Goal: Task Accomplishment & Management: Complete application form

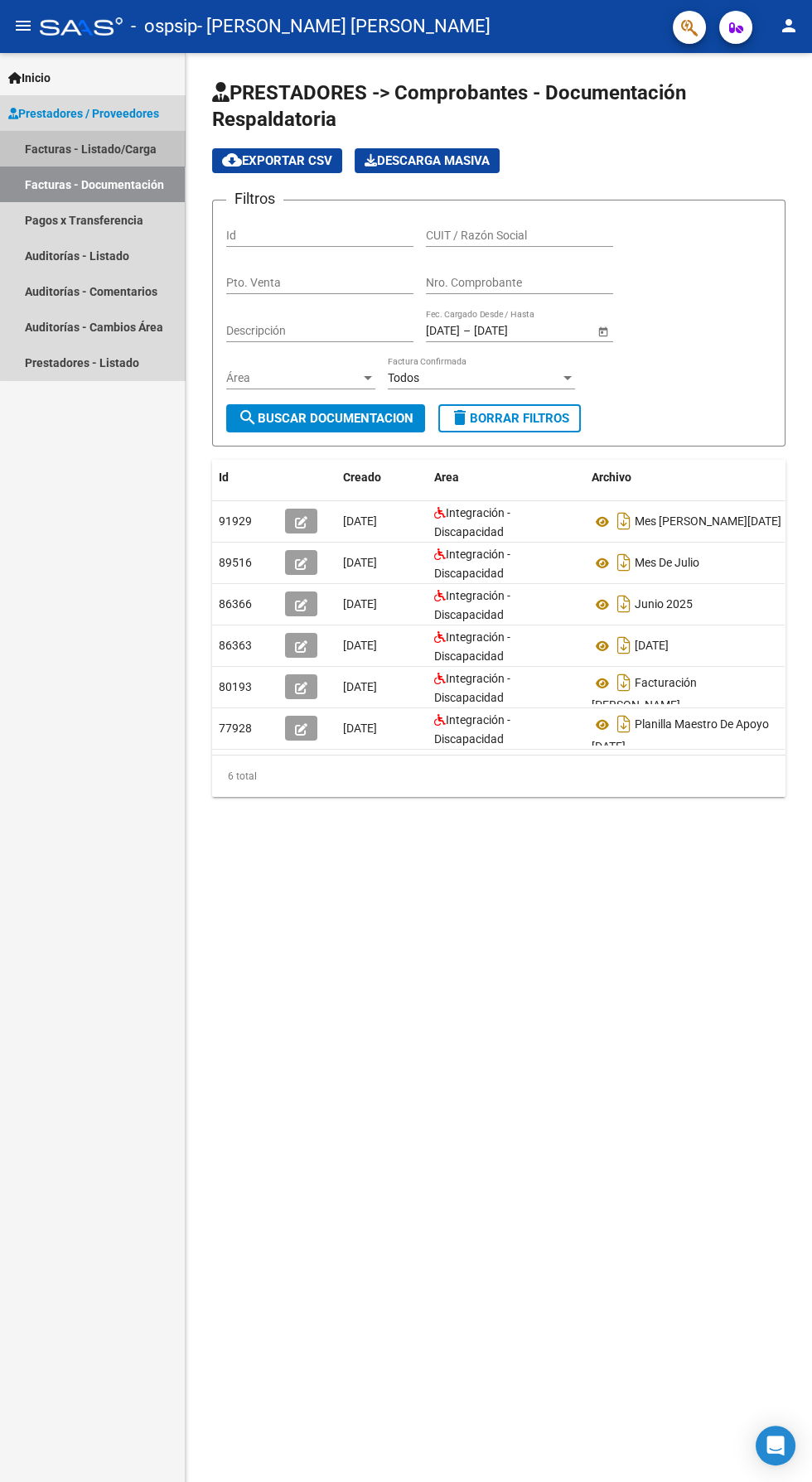
click at [112, 147] on link "Facturas - Listado/Carga" at bounding box center [92, 148] width 185 height 36
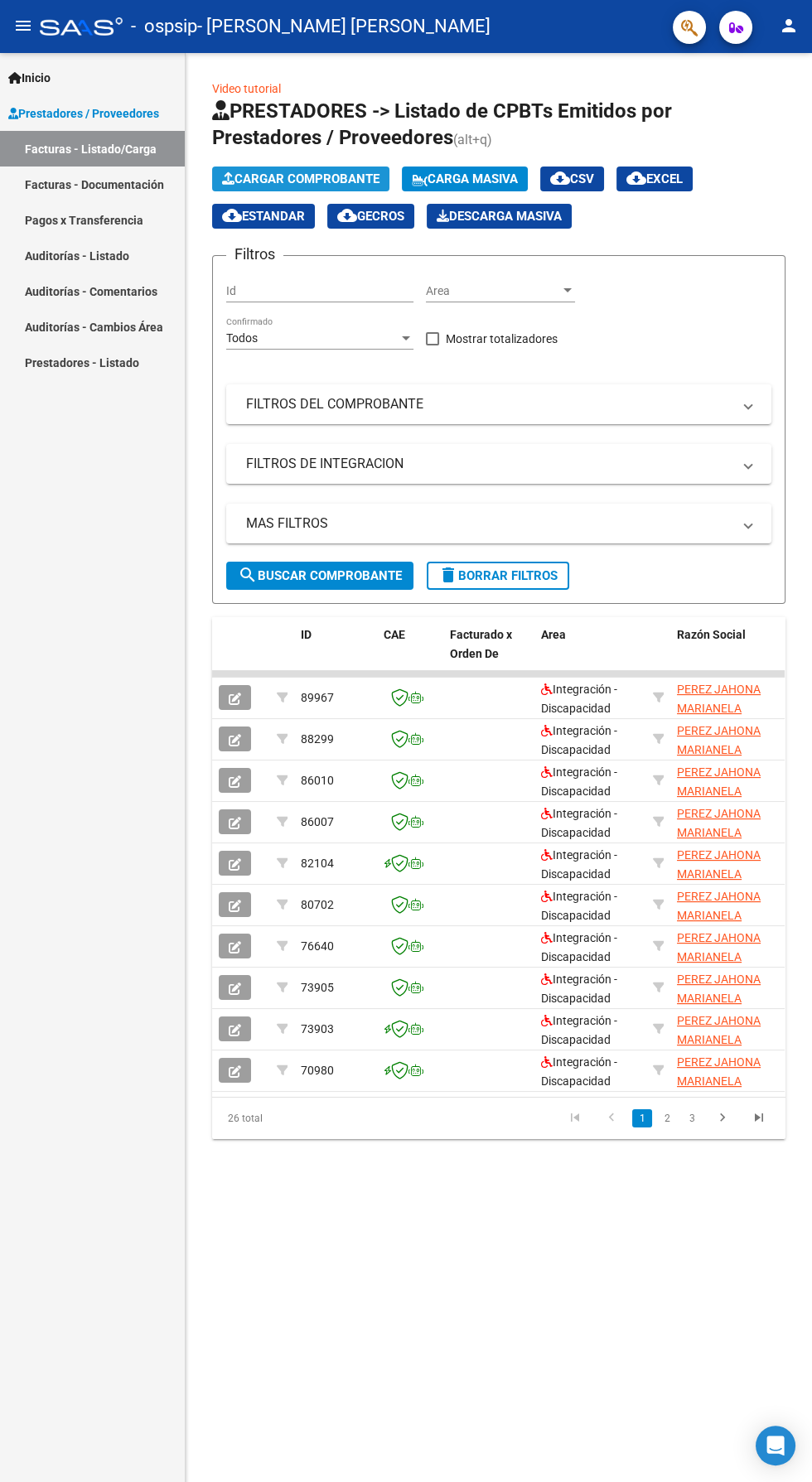
click at [307, 176] on span "Cargar Comprobante" at bounding box center [301, 179] width 158 height 15
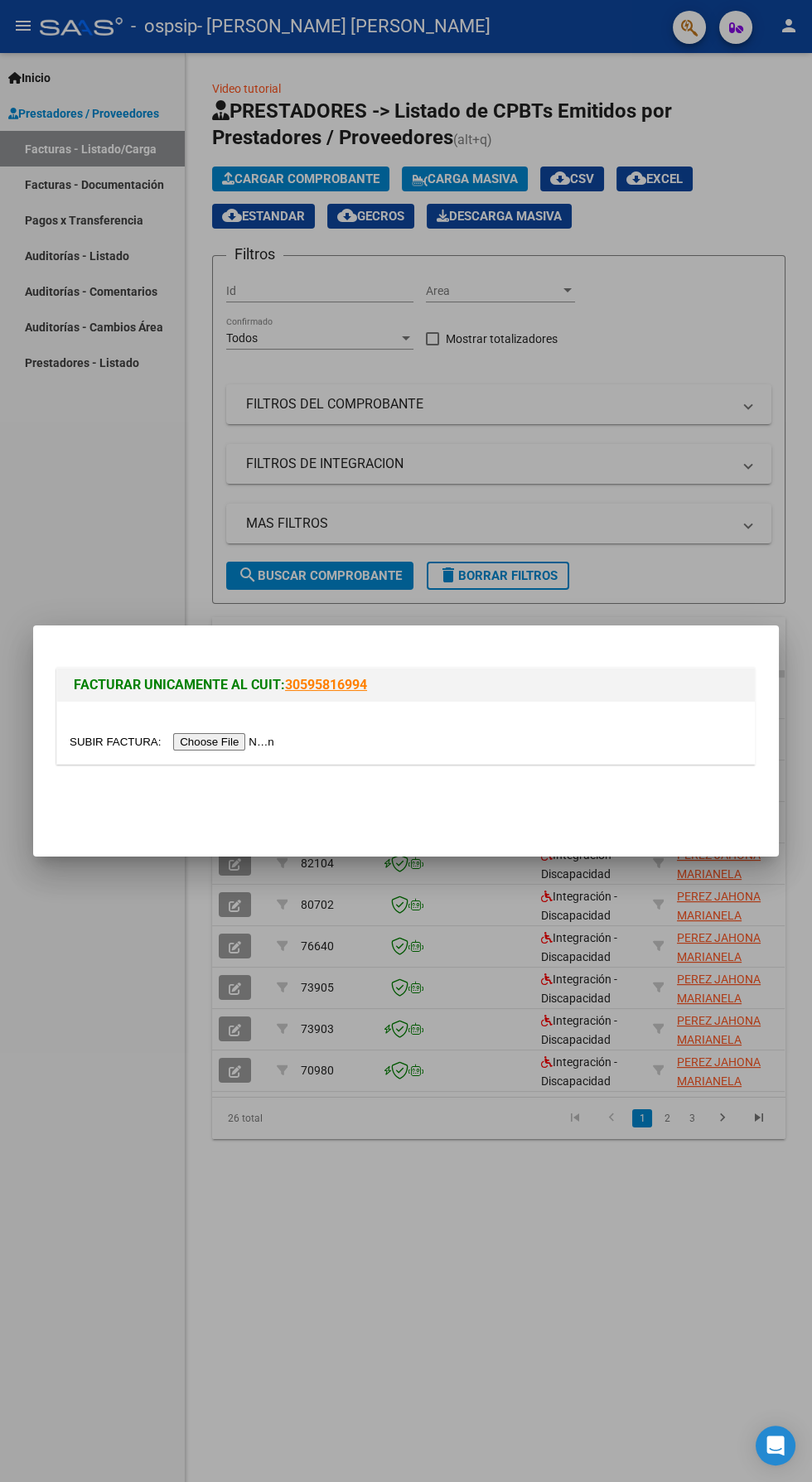
click at [214, 739] on input "file" at bounding box center [174, 742] width 209 height 18
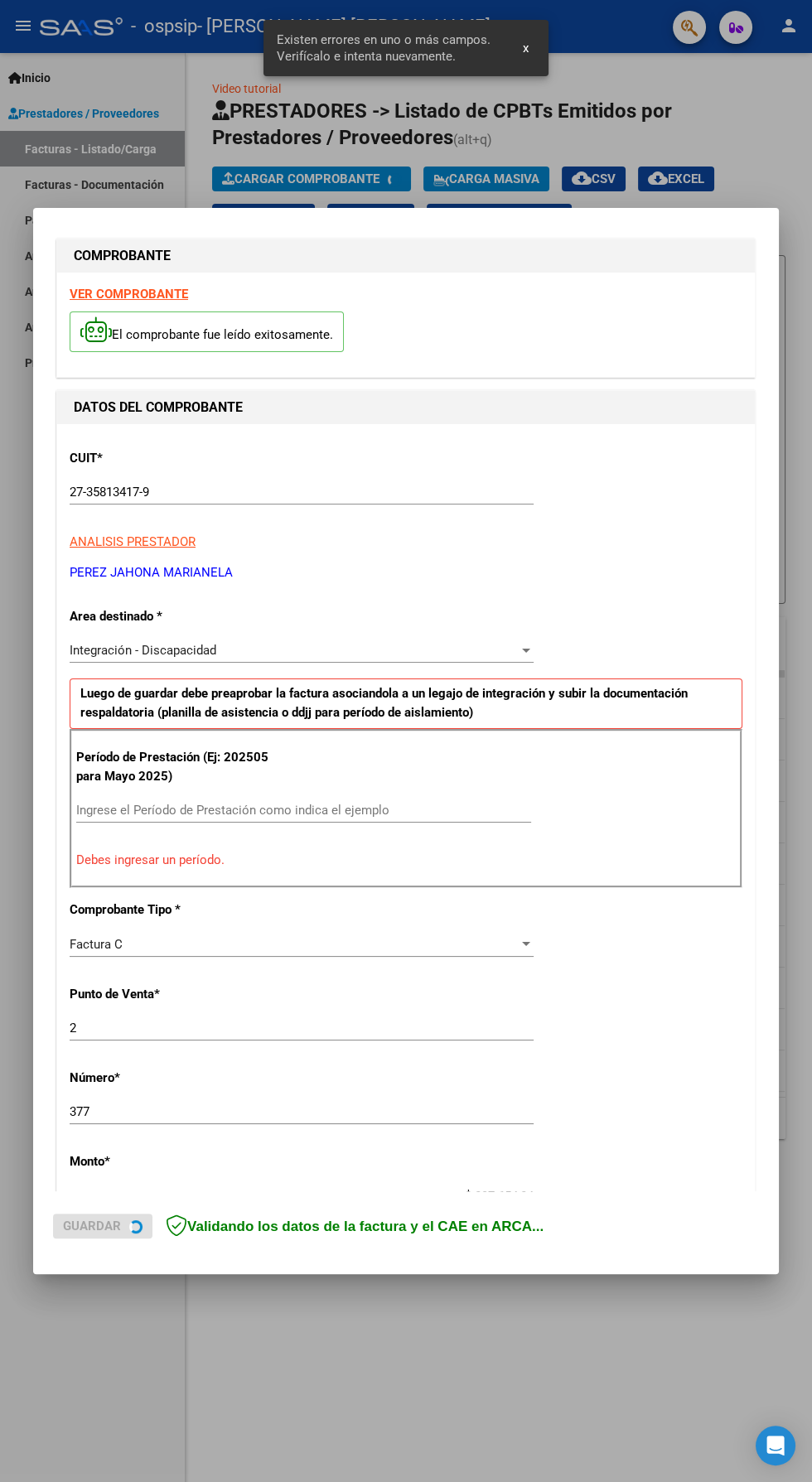
scroll to position [21, 0]
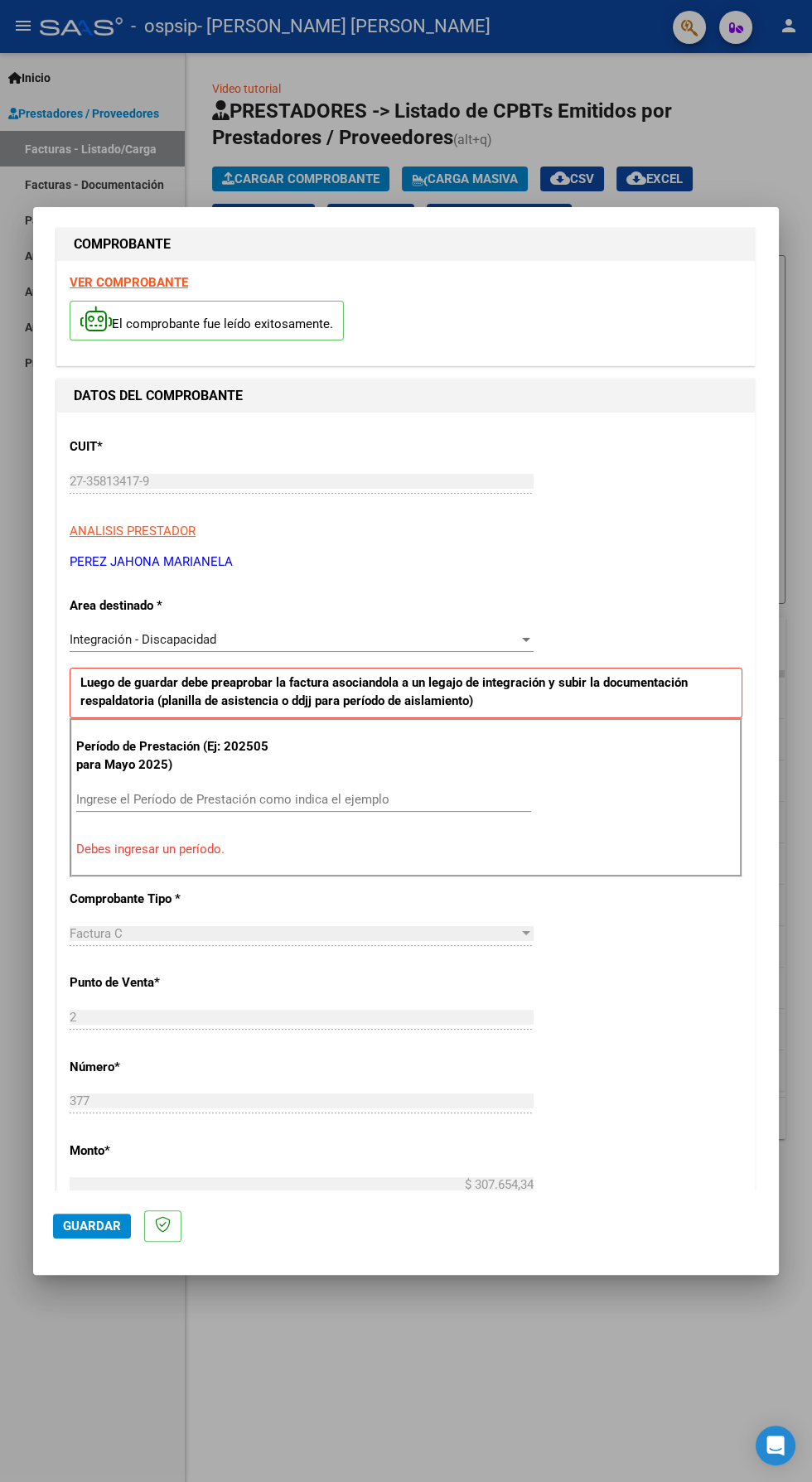
click at [368, 792] on input "Ingrese el Período de Prestación como indica el ejemplo" at bounding box center [303, 800] width 455 height 15
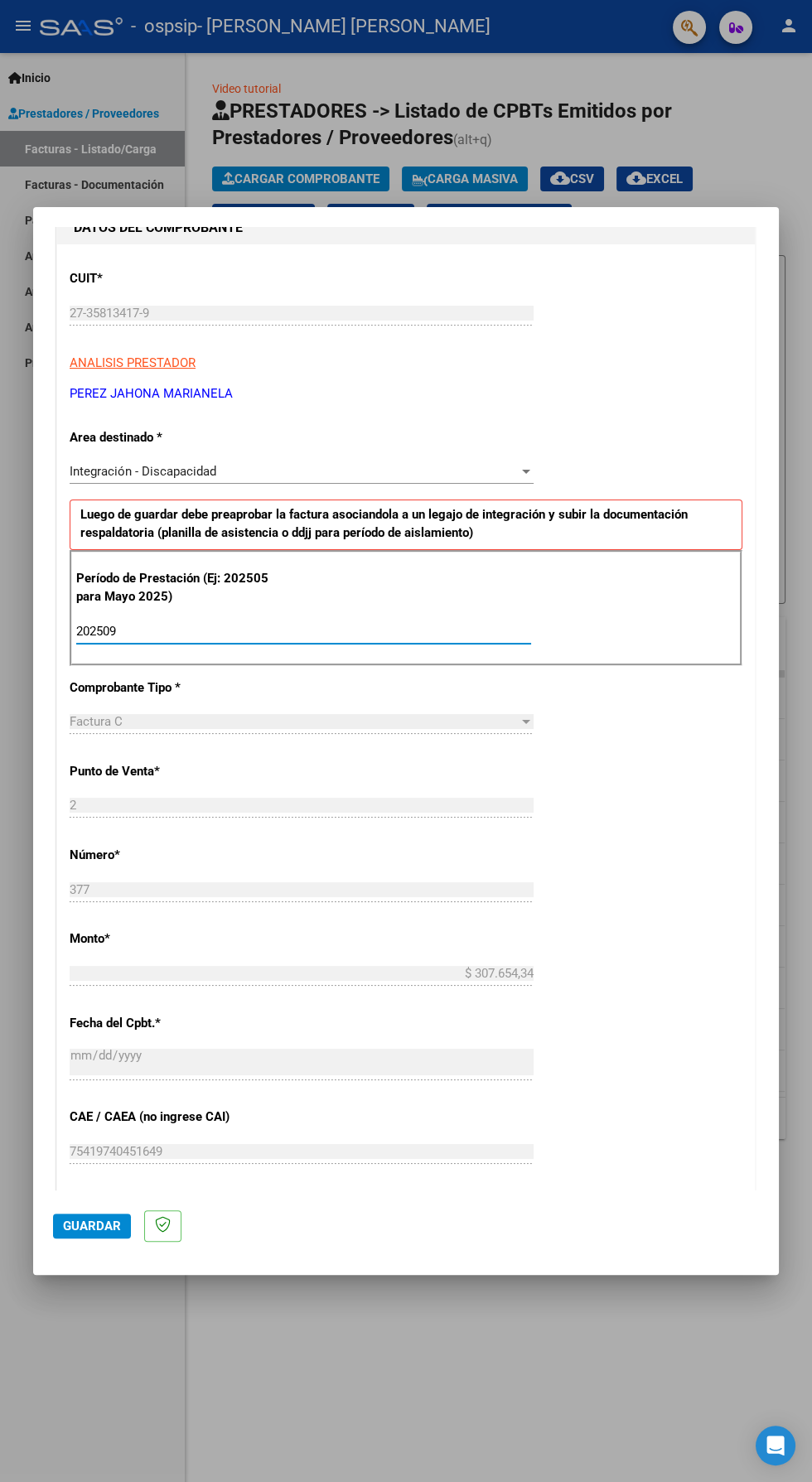
scroll to position [441, 0]
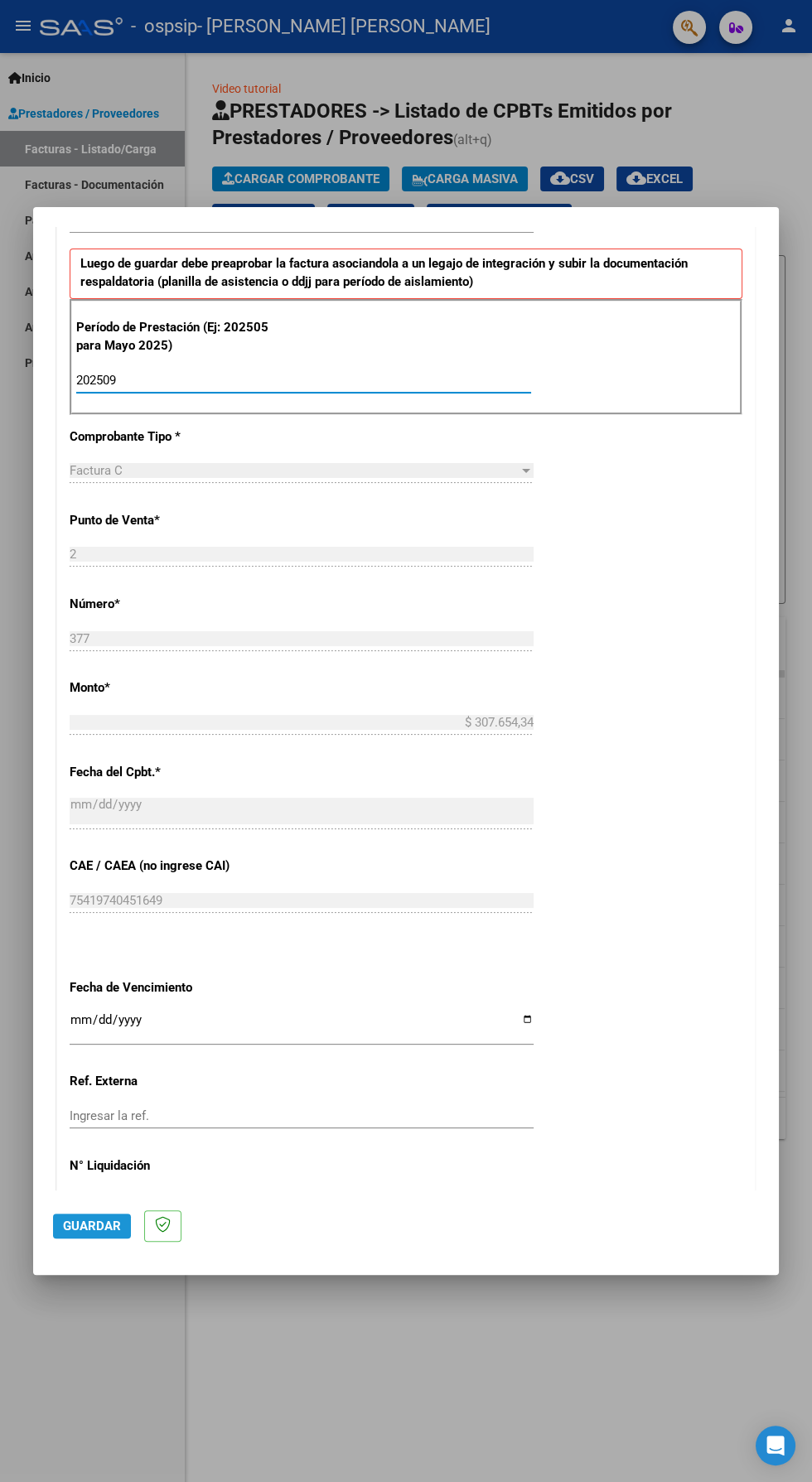
type input "202509"
click at [103, 1239] on button "Guardar" at bounding box center [92, 1226] width 78 height 25
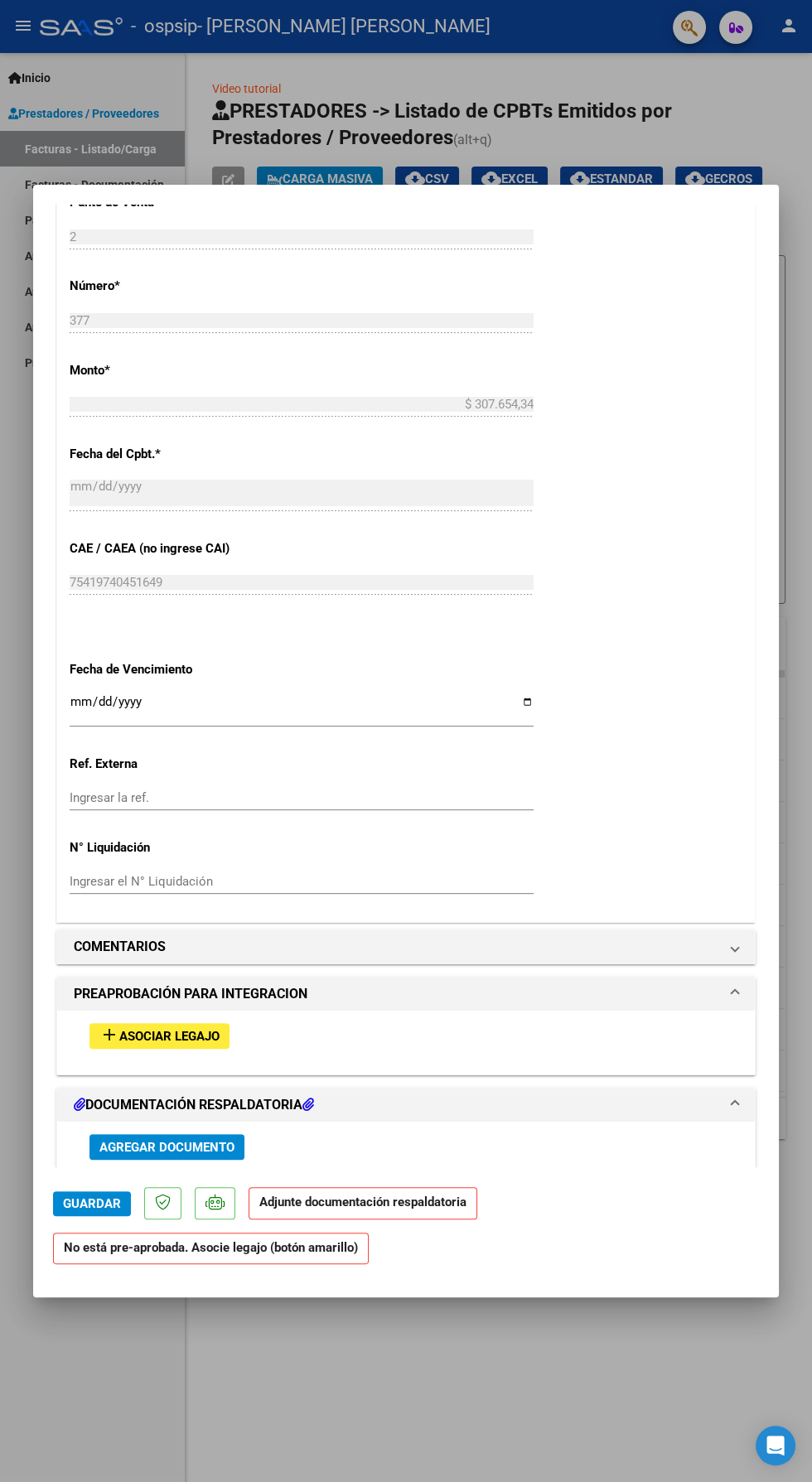
scroll to position [729, 0]
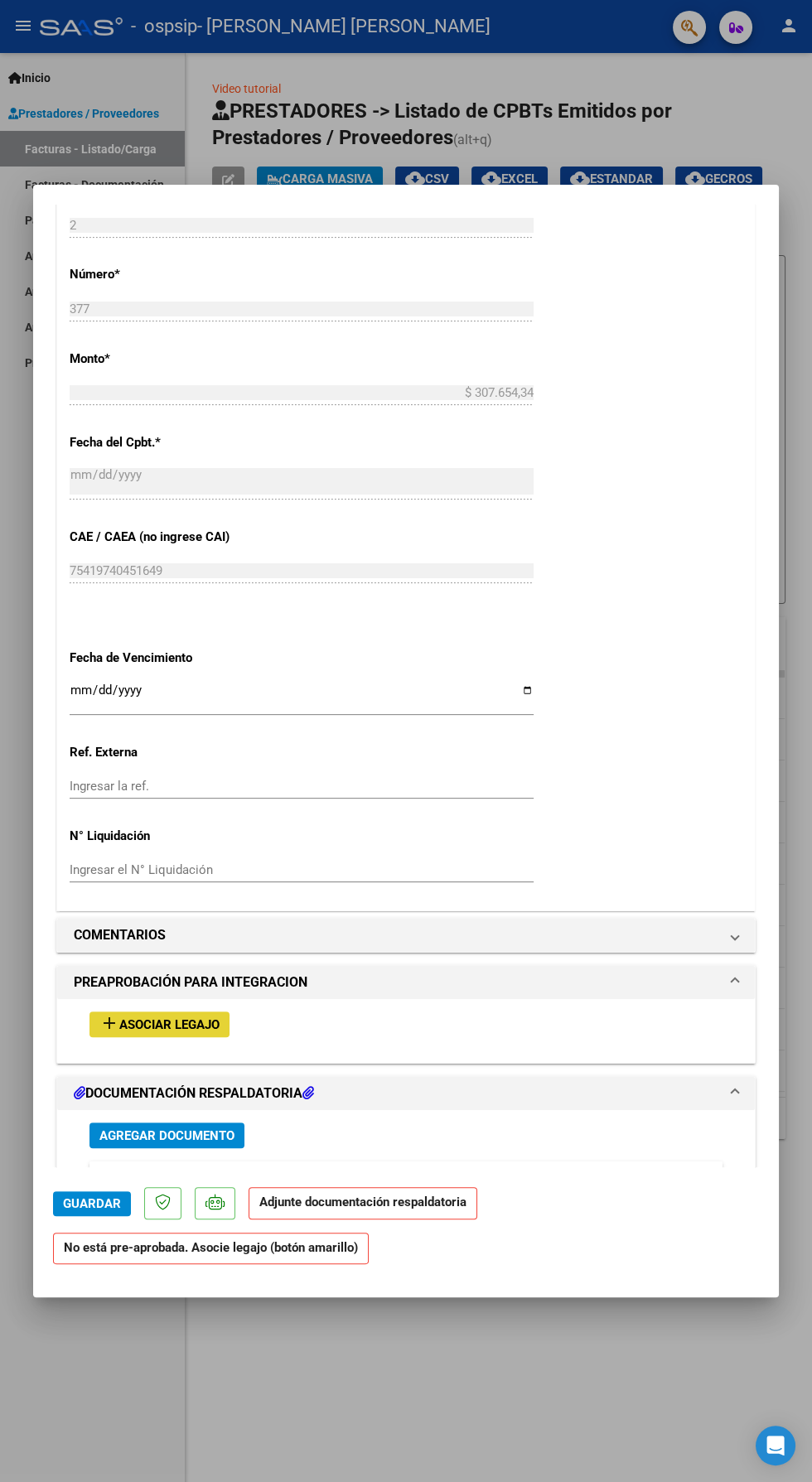
click at [189, 1017] on span "Asociar Legajo" at bounding box center [170, 1025] width 100 height 15
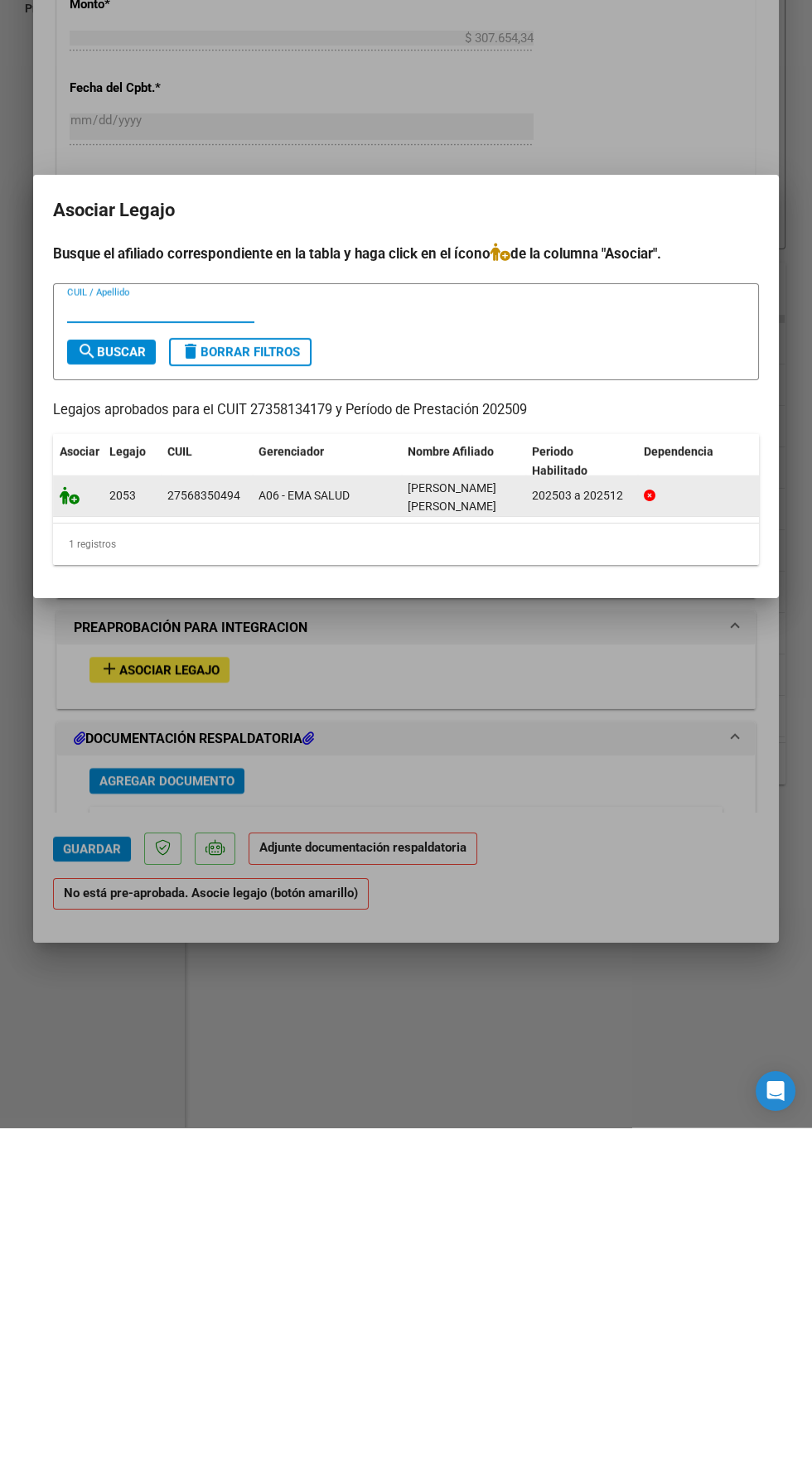
click at [59, 848] on icon at bounding box center [69, 850] width 19 height 19
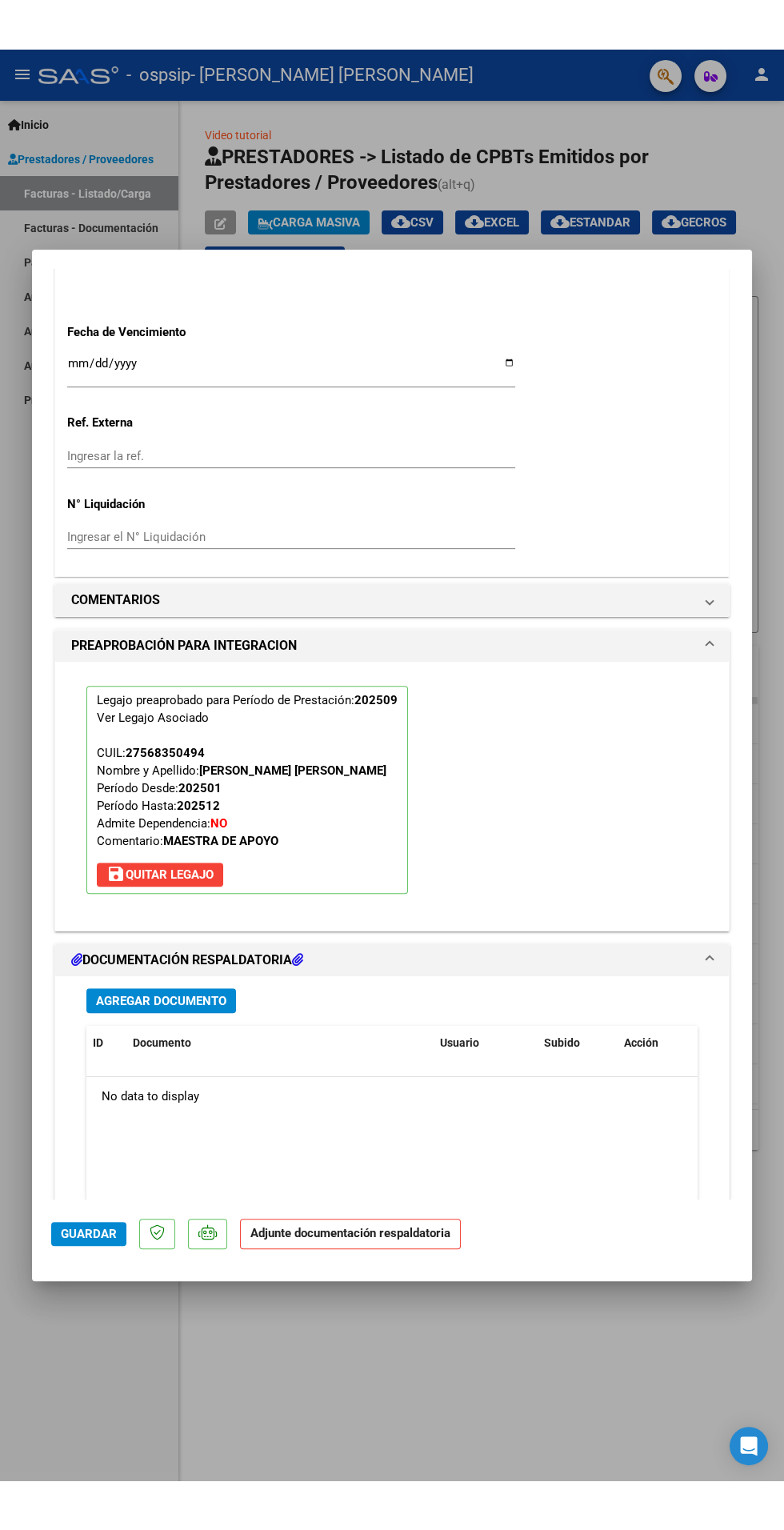
scroll to position [1136, 0]
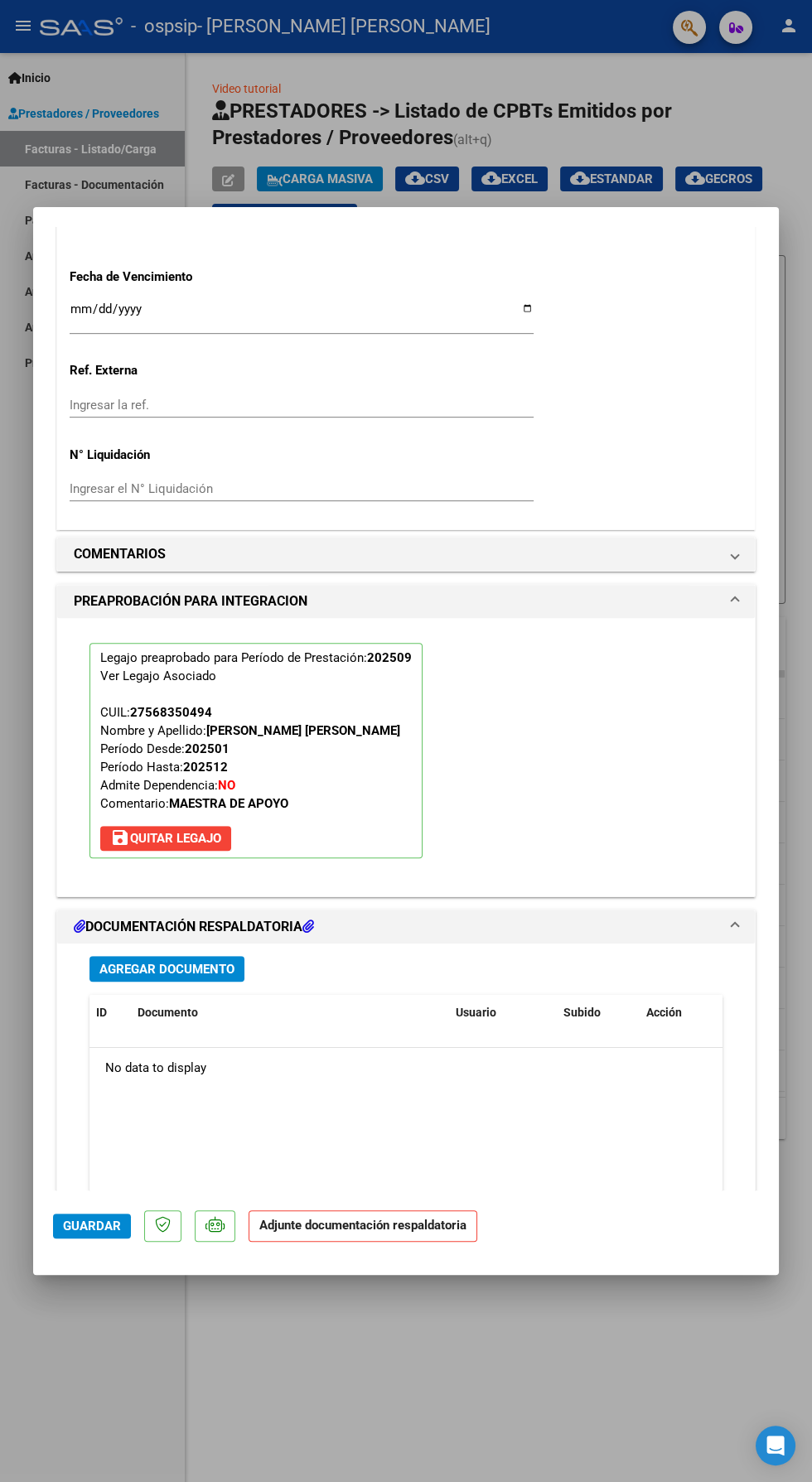
click at [410, 1233] on strong "Adjunte documentación respaldatoria" at bounding box center [363, 1226] width 207 height 15
click at [192, 962] on span "Agregar Documento" at bounding box center [166, 970] width 135 height 15
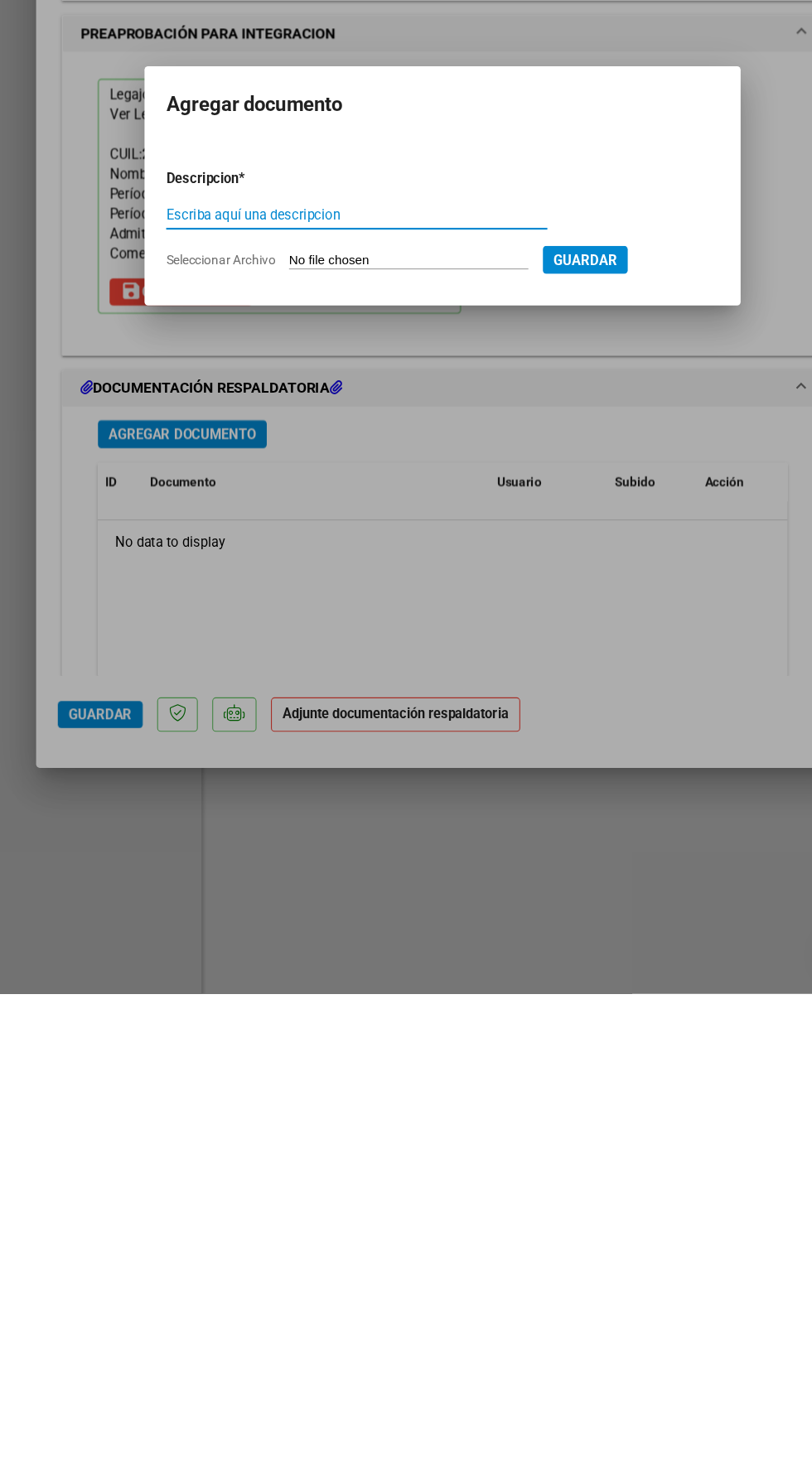
click at [405, 806] on input "Seleccionar Archivo" at bounding box center [375, 810] width 220 height 16
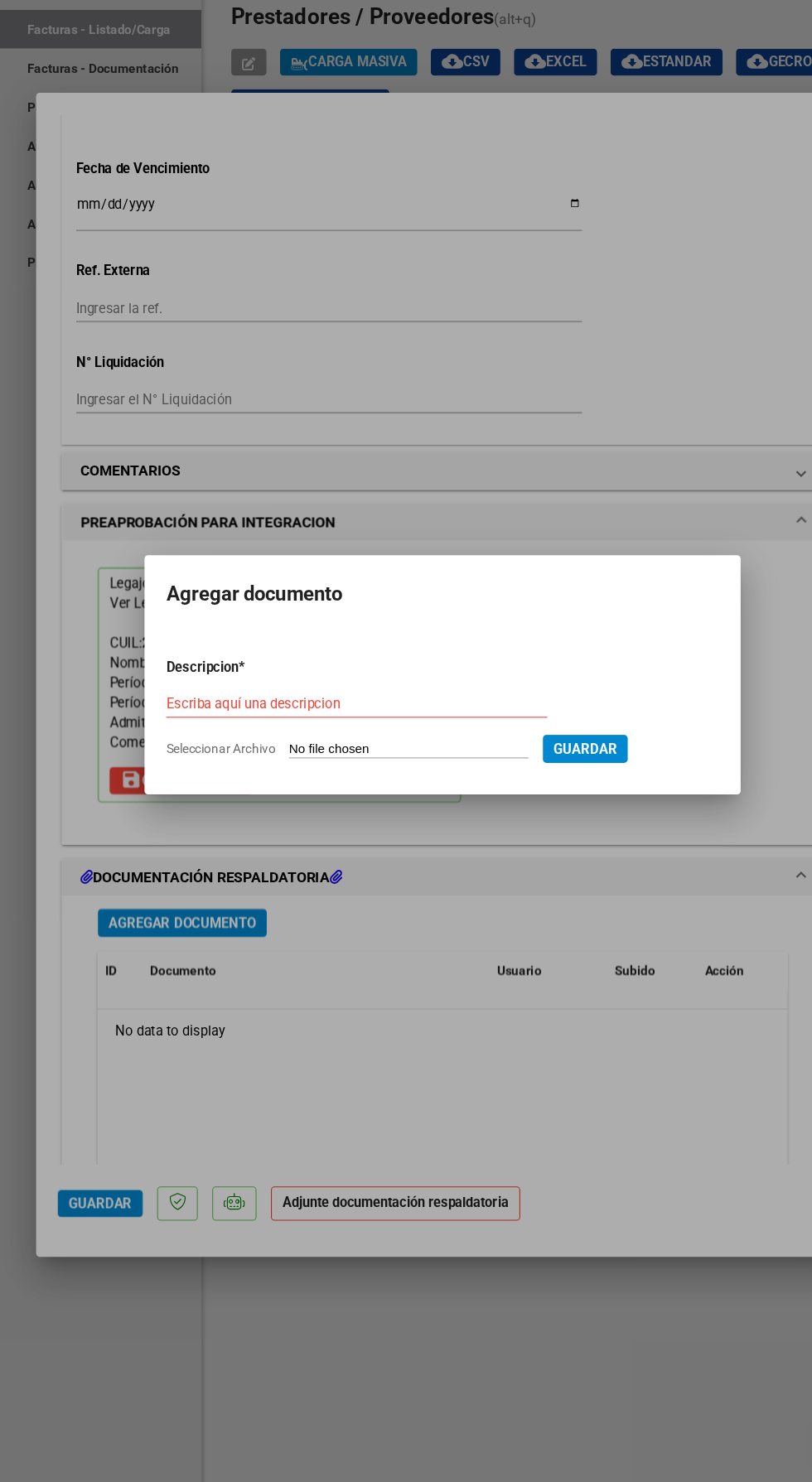
type input "C:\fakepath\planilla septiembre [PERSON_NAME].pdf"
click at [398, 770] on input "Escriba aquí una descripcion" at bounding box center [326, 768] width 353 height 15
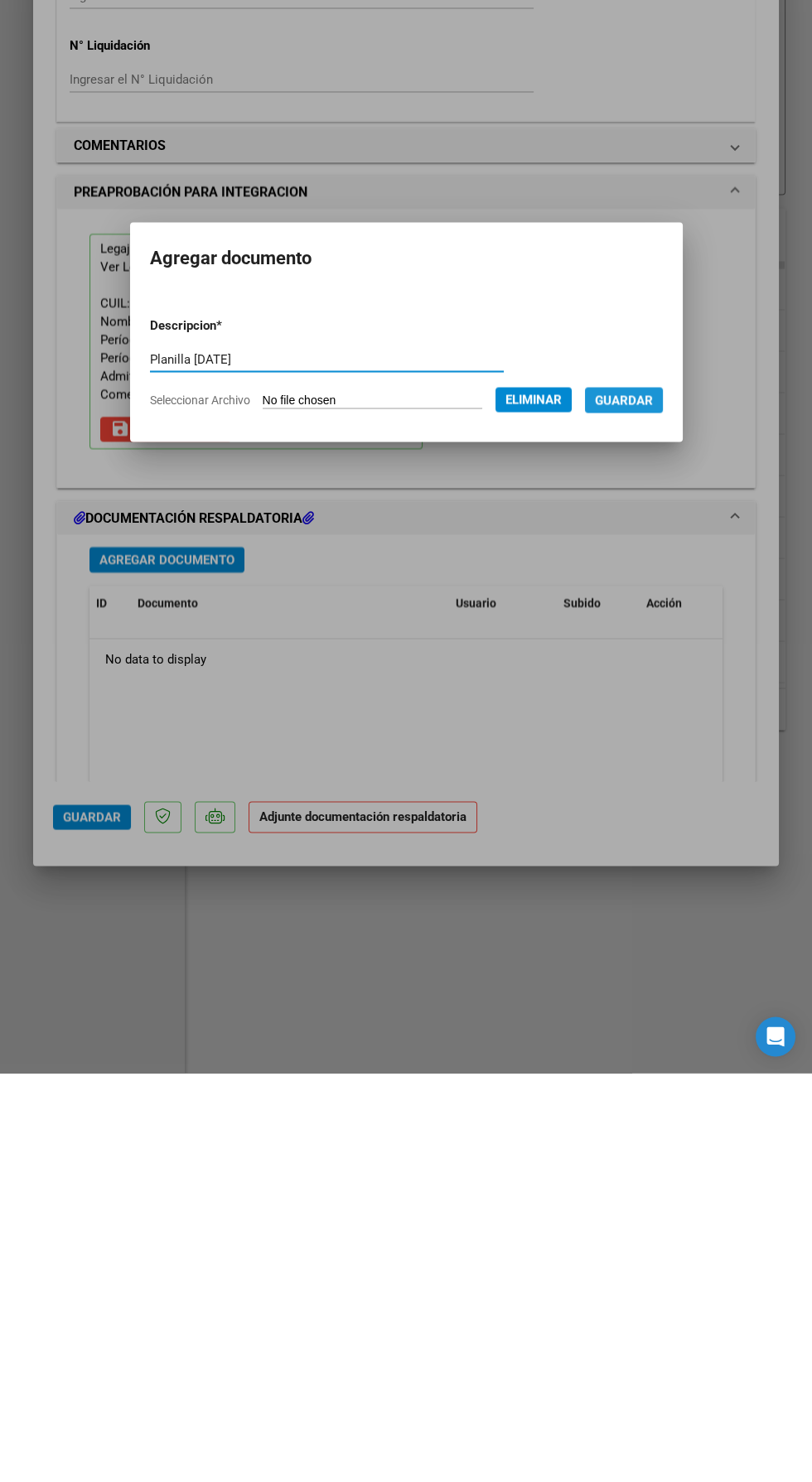
type input "Planilla [DATE]"
click at [659, 799] on button "Guardar" at bounding box center [624, 809] width 78 height 25
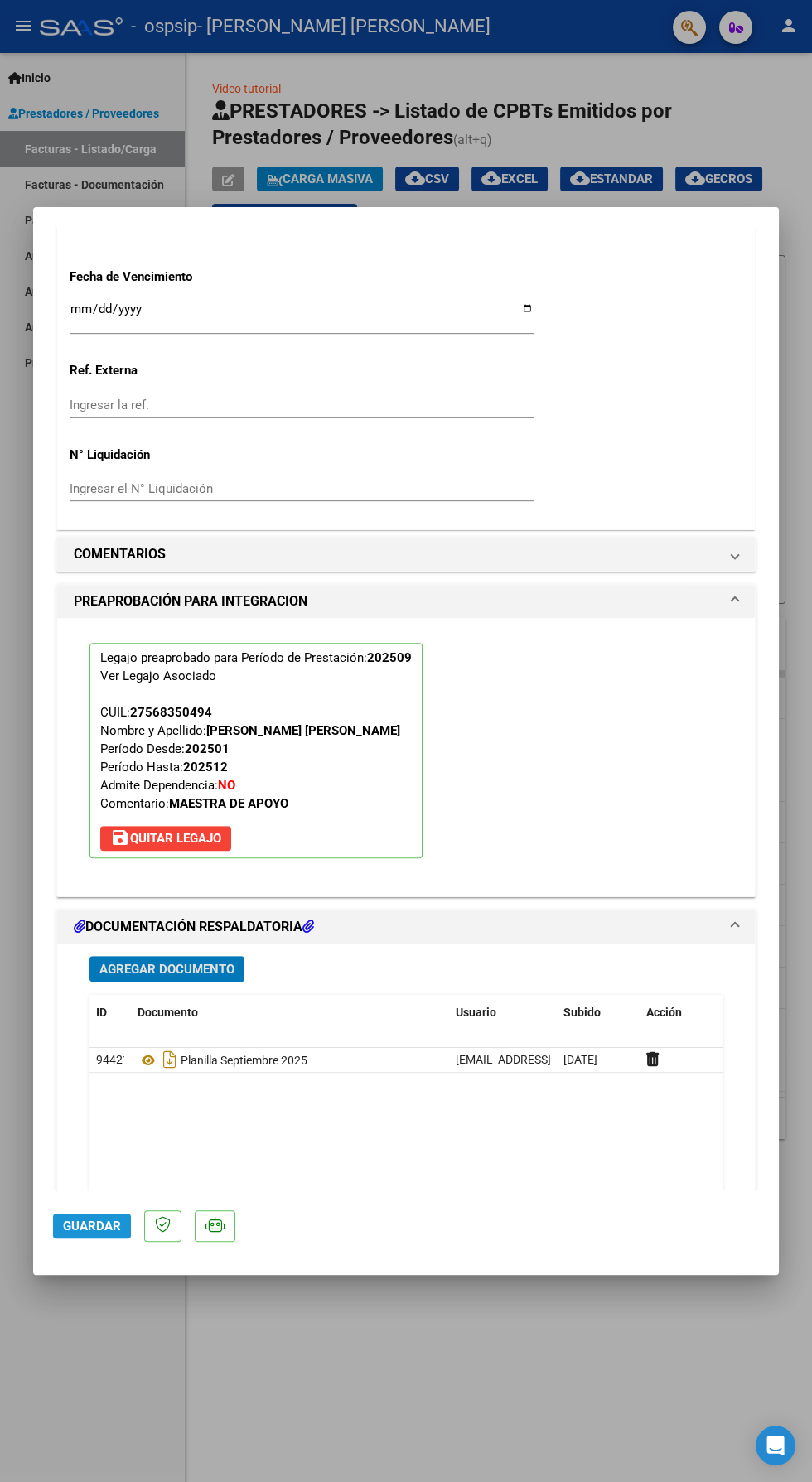
click at [73, 1234] on span "Guardar" at bounding box center [92, 1227] width 58 height 15
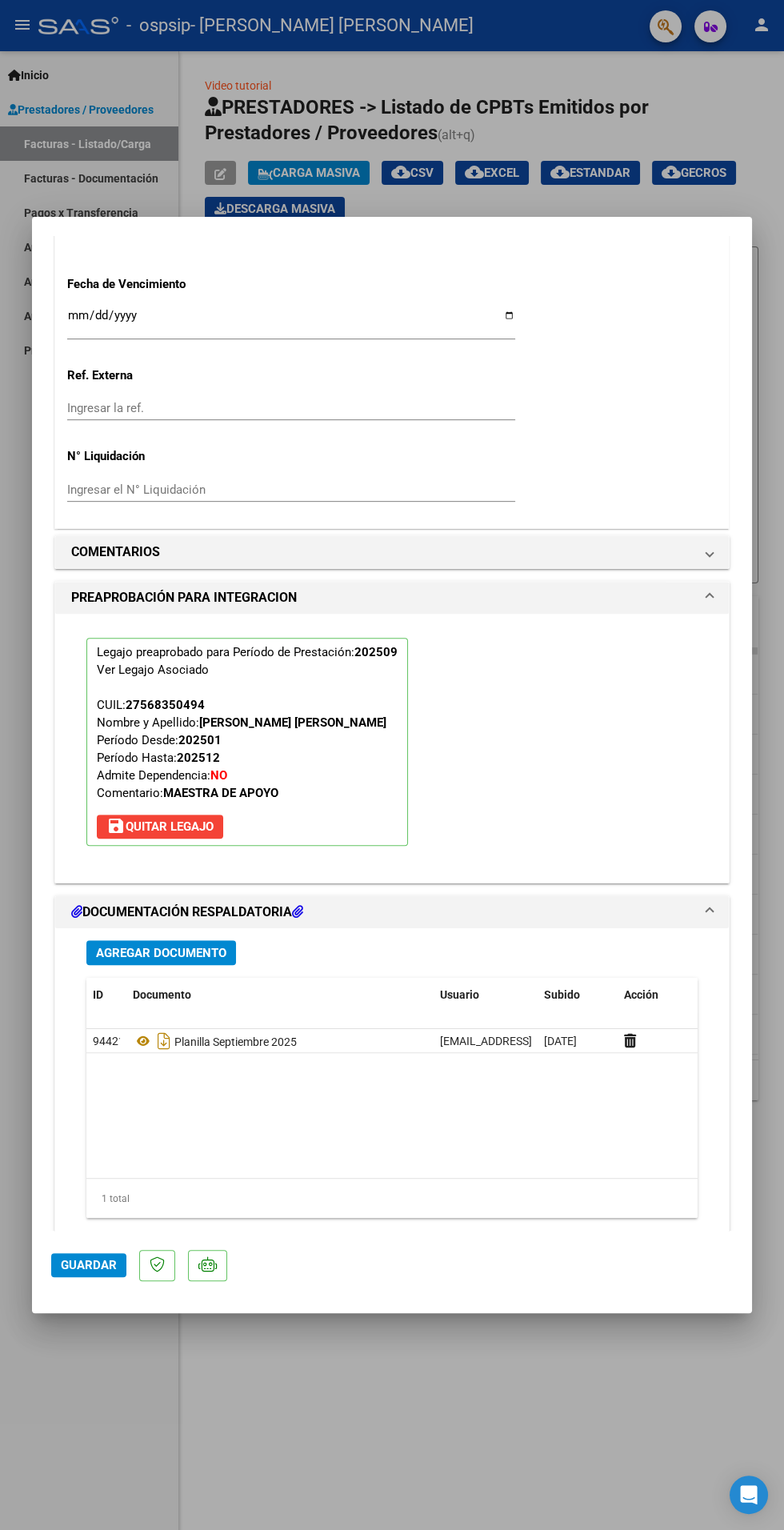
scroll to position [1072, 0]
